Goal: Navigation & Orientation: Find specific page/section

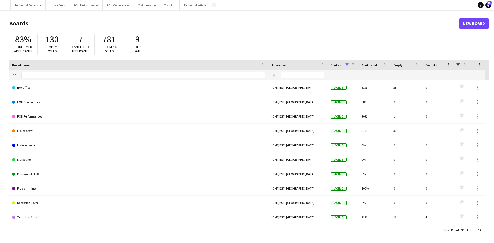
click at [212, 4] on button "Add" at bounding box center [214, 5] width 4 height 4
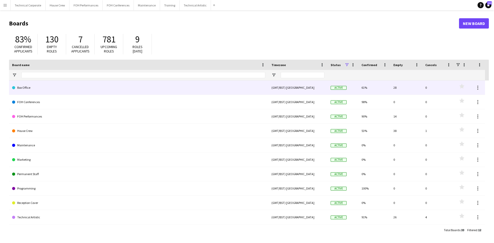
click at [16, 86] on link "Box Office" at bounding box center [138, 88] width 253 height 14
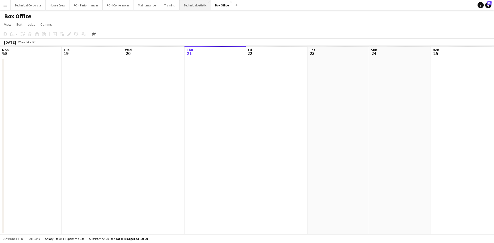
scroll to position [0, 123]
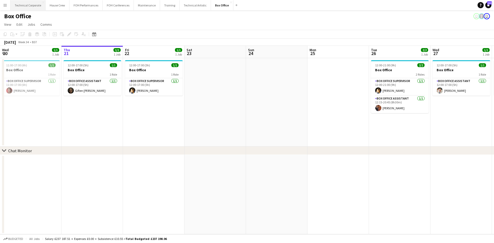
click at [20, 4] on button "Technical Corporate Close" at bounding box center [28, 5] width 35 height 10
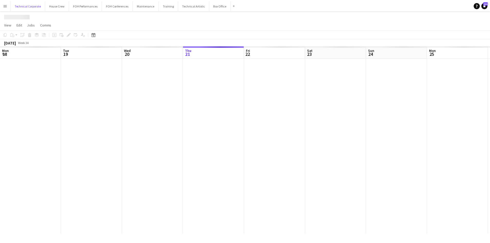
scroll to position [0, 123]
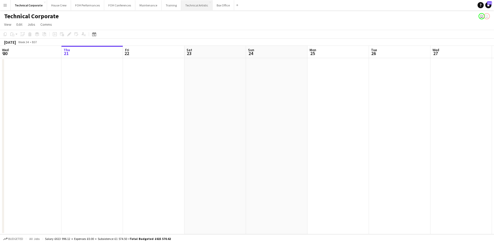
click at [184, 6] on button "Technical Artistic Close" at bounding box center [196, 5] width 31 height 10
